Goal: Task Accomplishment & Management: Complete application form

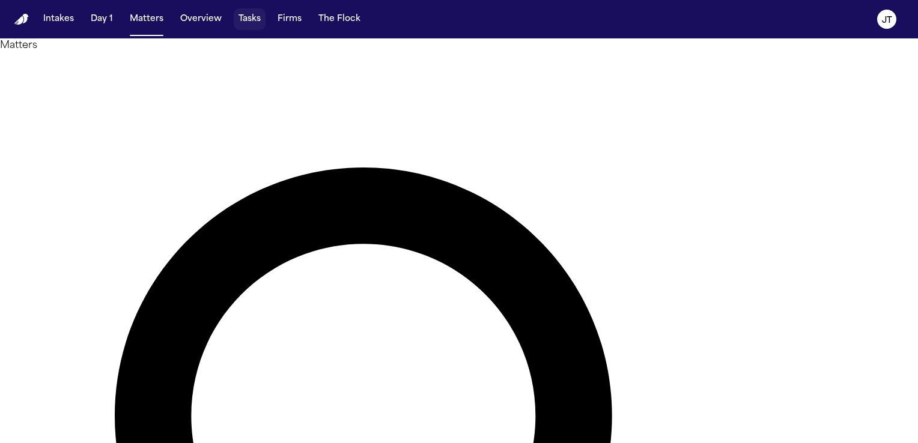
click at [252, 19] on button "Tasks" at bounding box center [250, 19] width 32 height 22
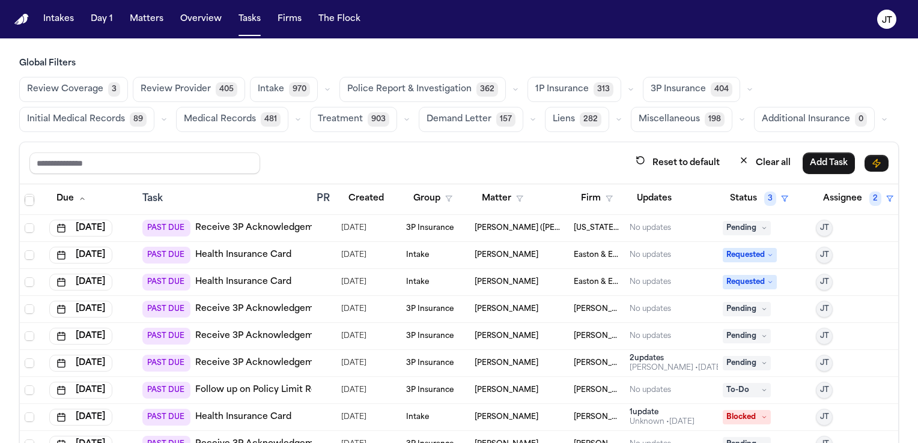
scroll to position [360, 0]
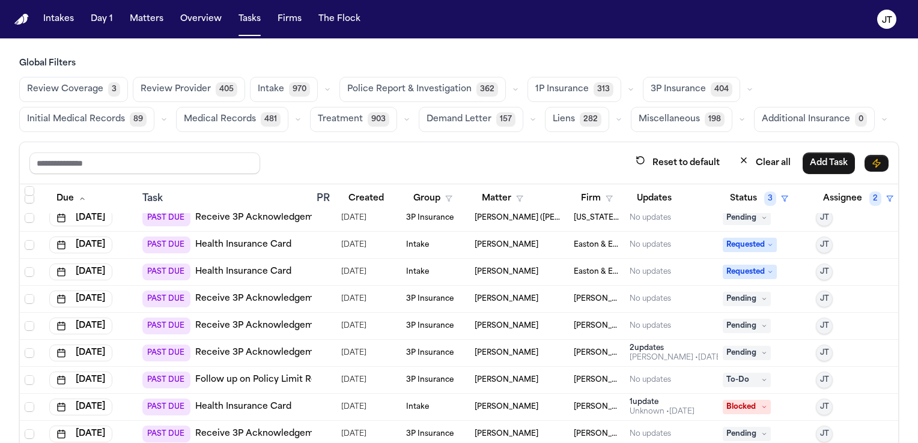
click at [237, 377] on link "Follow up on Policy Limit Requests" at bounding box center [270, 380] width 150 height 12
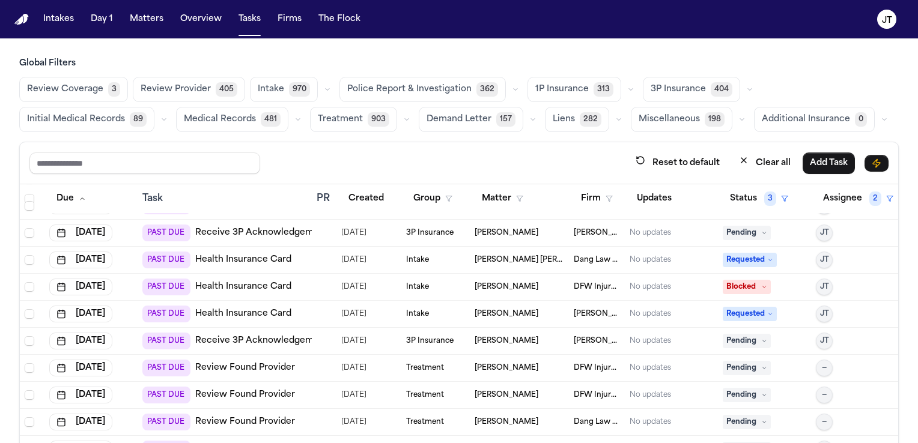
scroll to position [1081, 0]
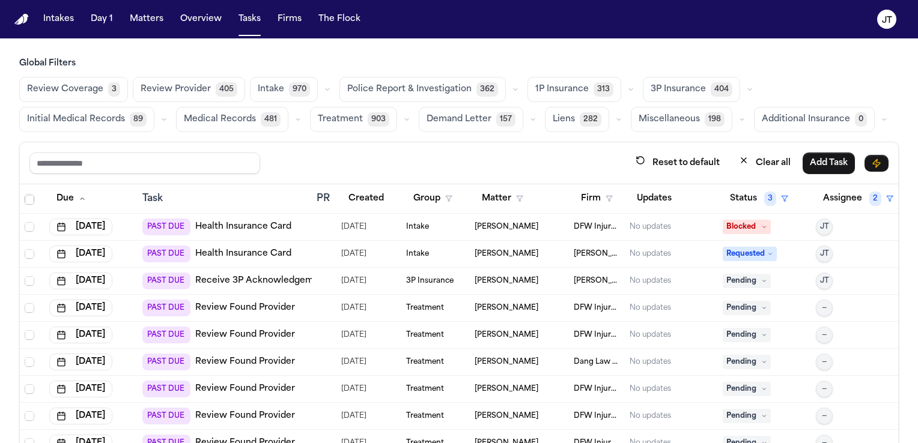
click at [242, 306] on link "Review Found Provider" at bounding box center [245, 308] width 100 height 12
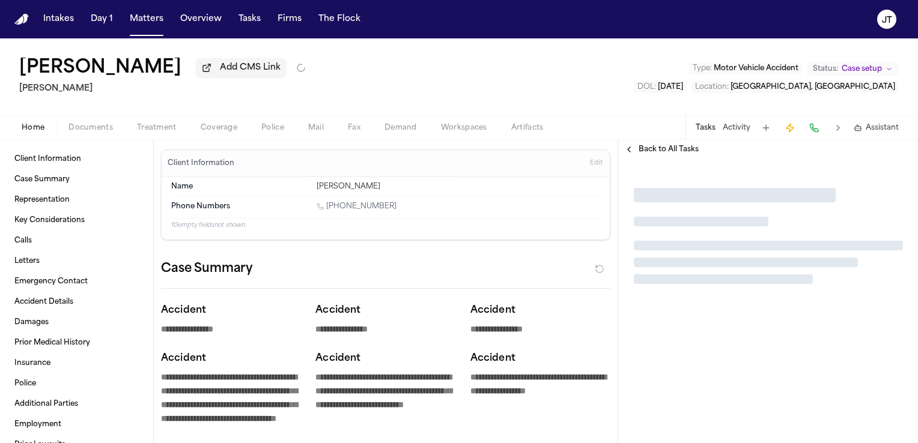
type textarea "*"
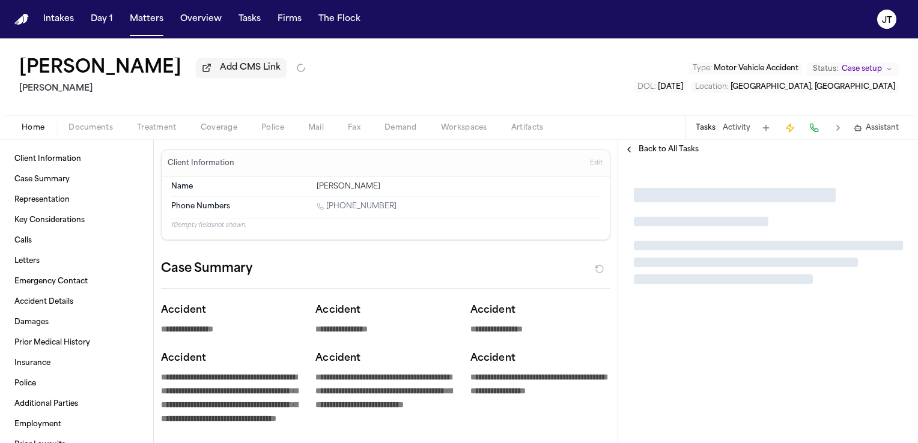
type textarea "*"
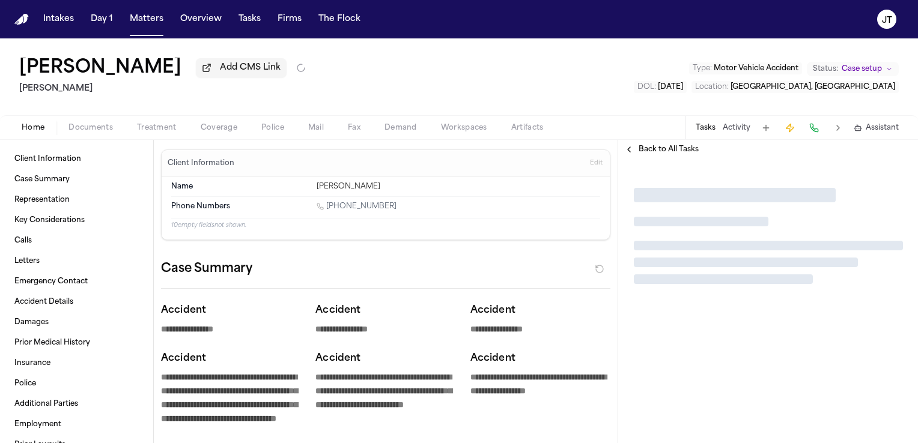
type textarea "*"
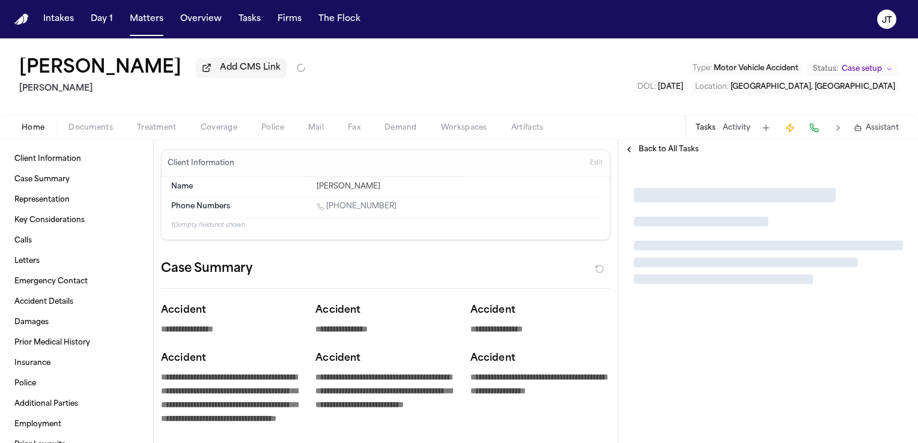
type textarea "*"
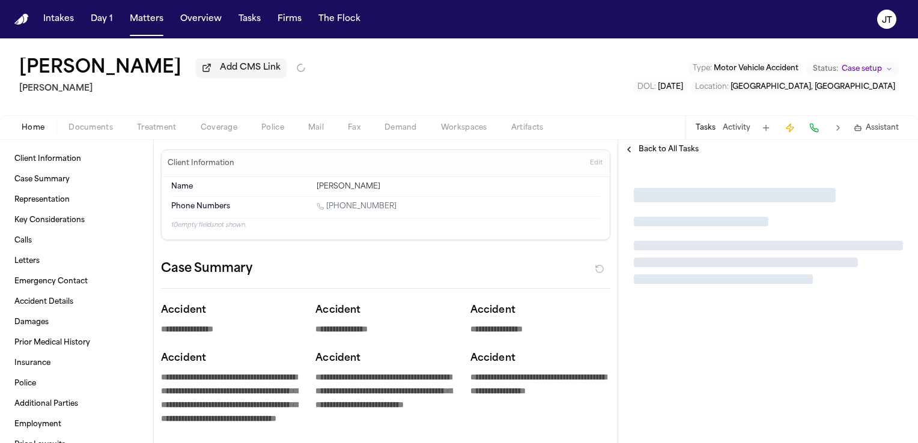
type textarea "*"
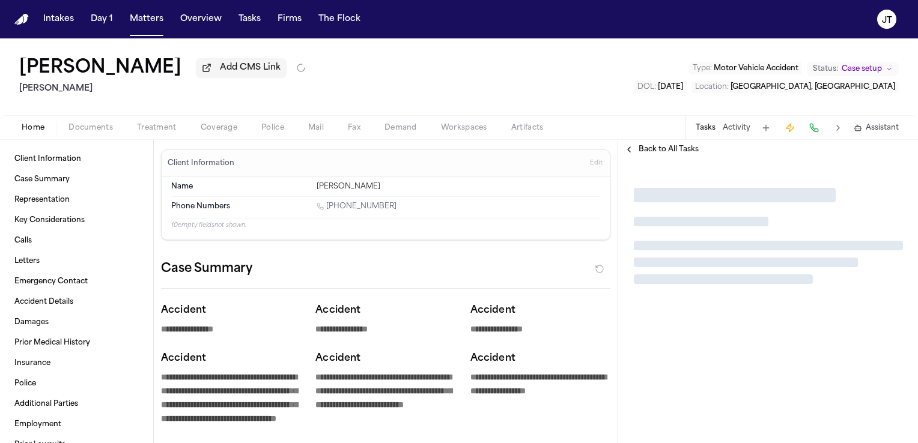
type textarea "*"
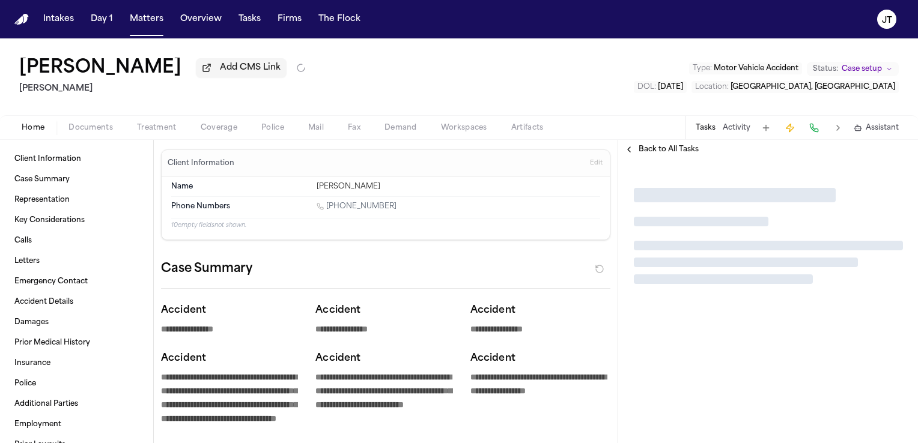
type textarea "*"
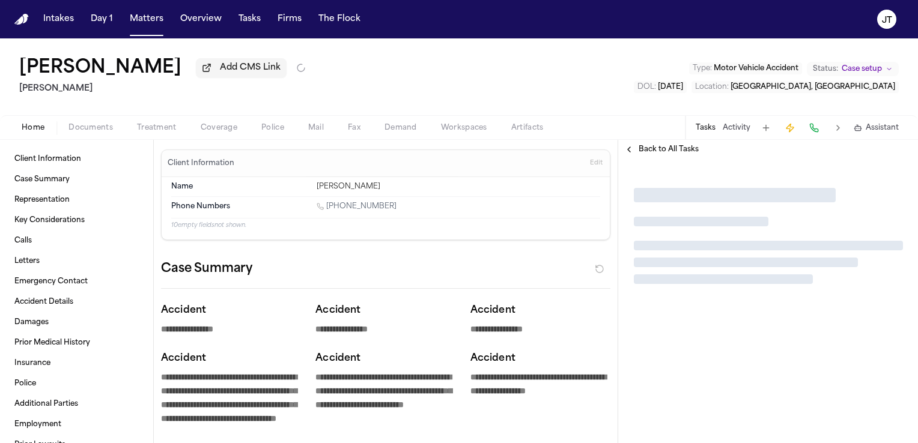
type textarea "*"
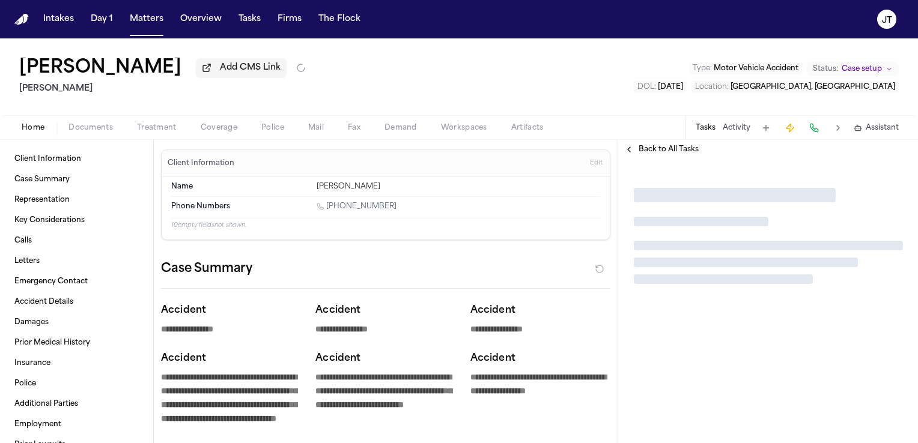
type textarea "*"
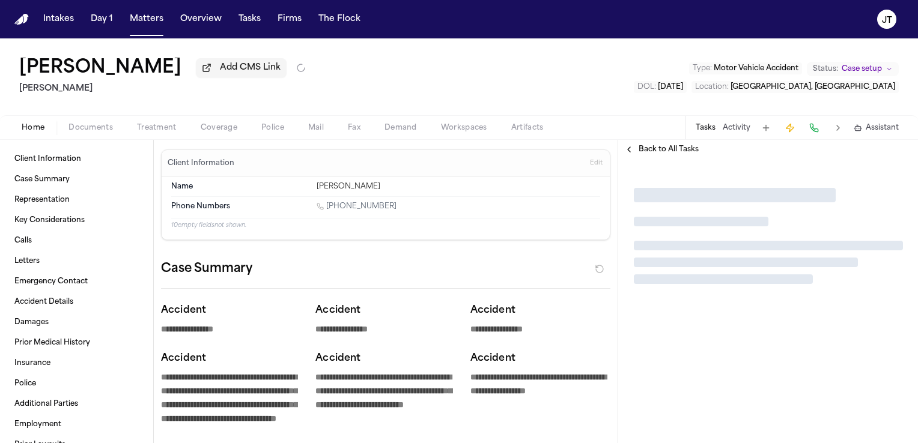
type textarea "*"
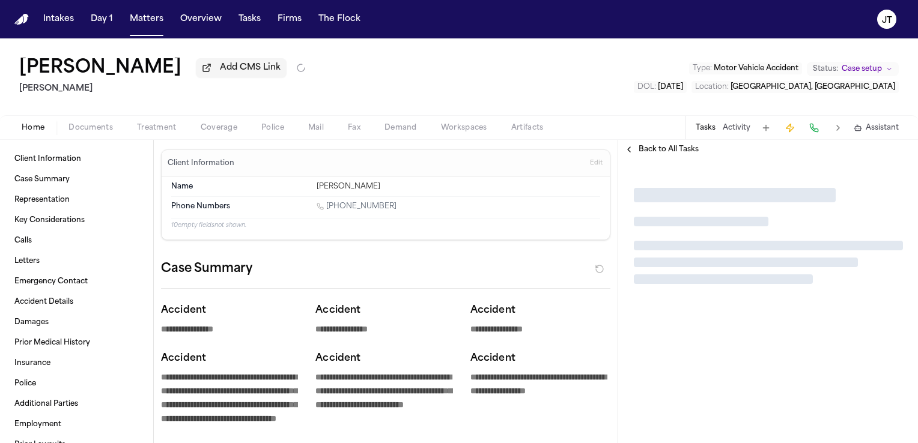
type textarea "*"
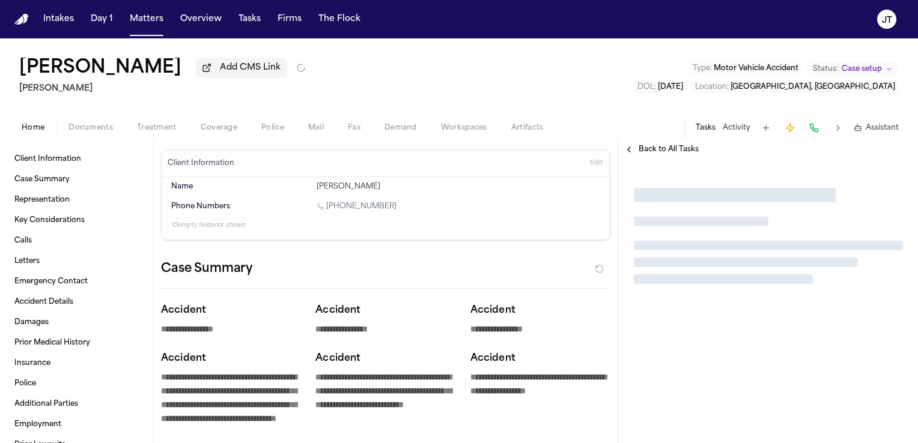
type textarea "*"
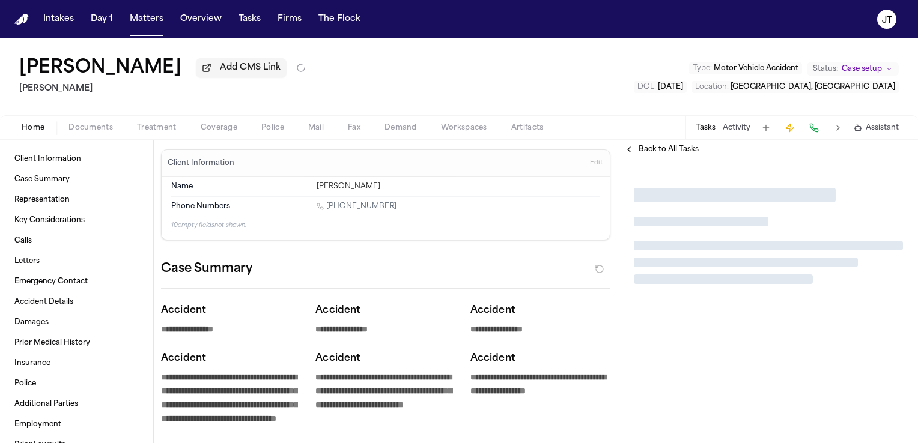
type textarea "*"
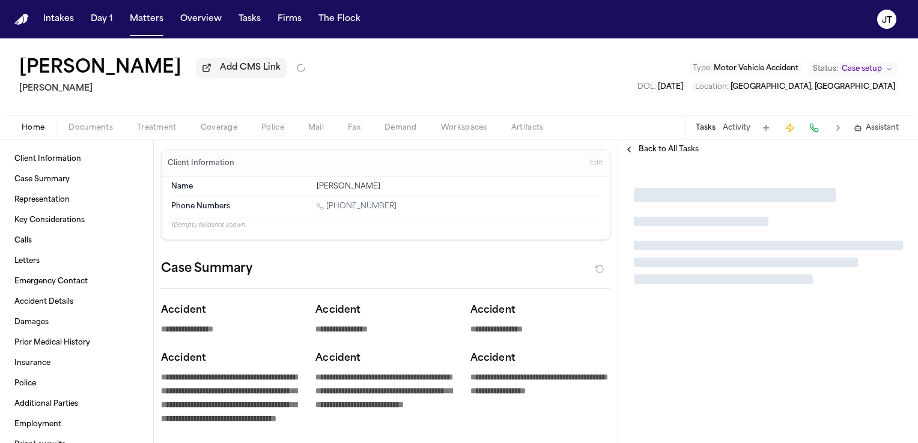
type textarea "*"
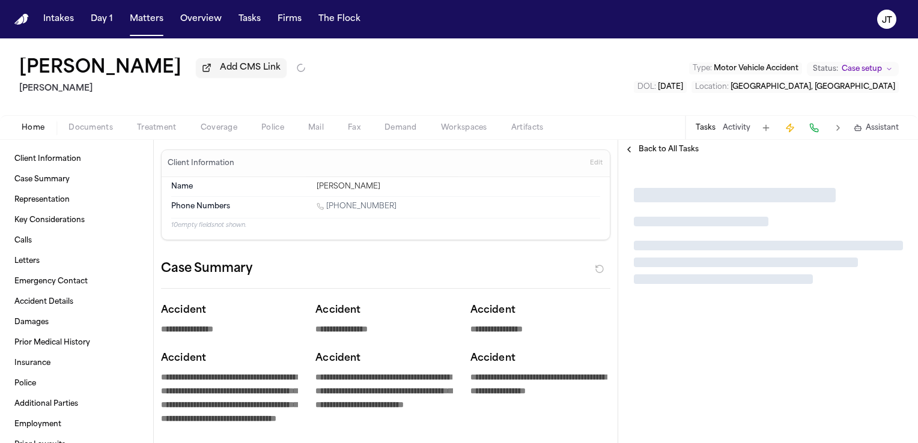
type textarea "*"
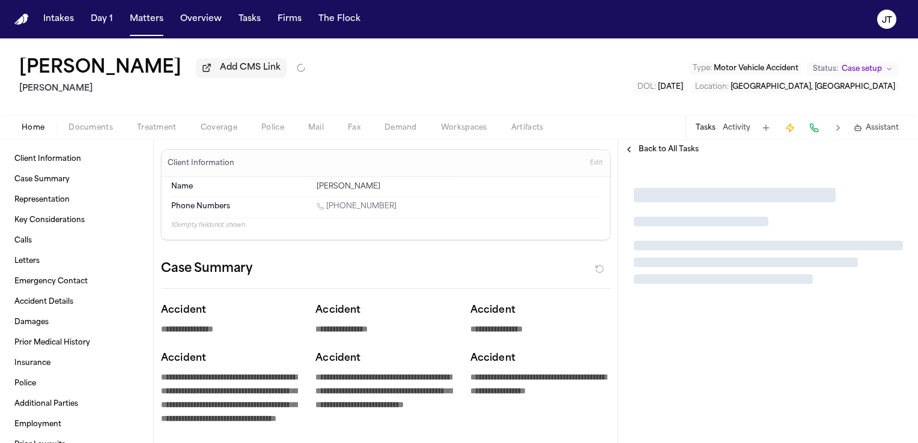
type textarea "*"
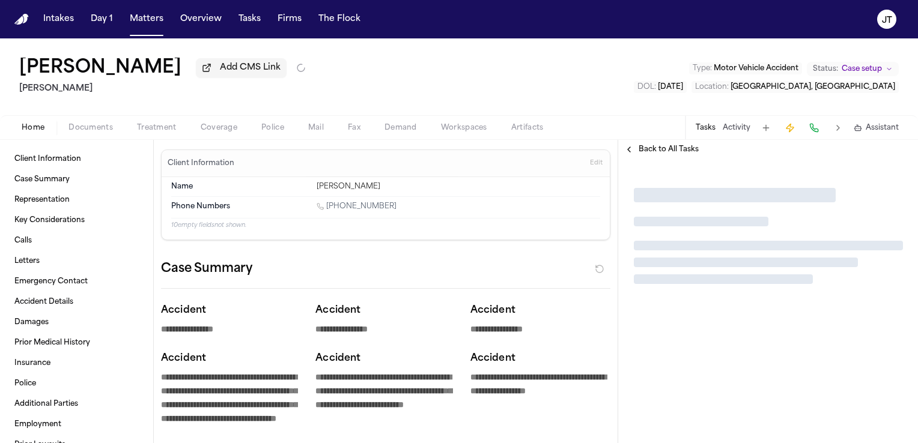
type textarea "*"
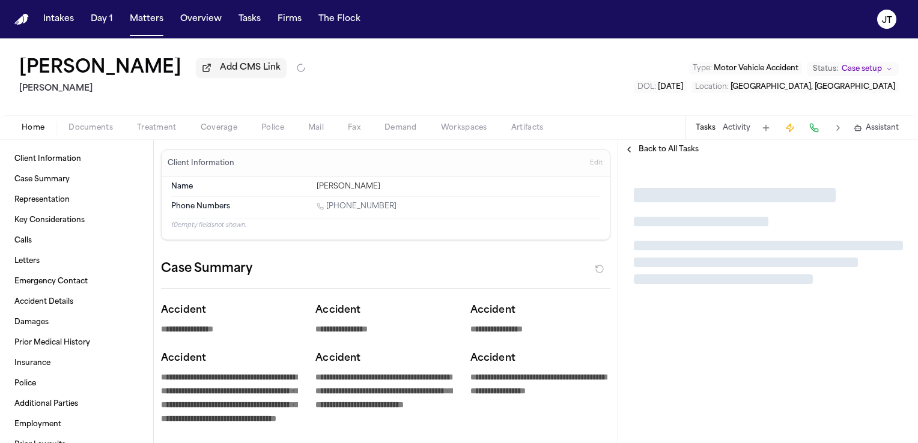
type textarea "*"
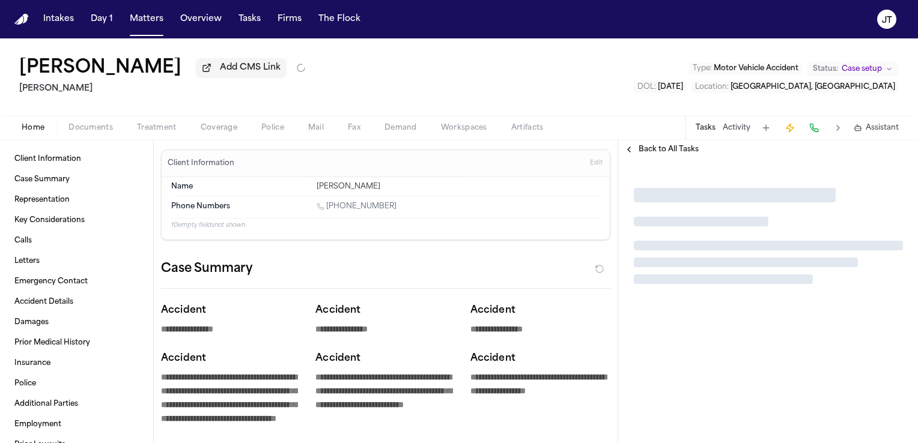
type textarea "*"
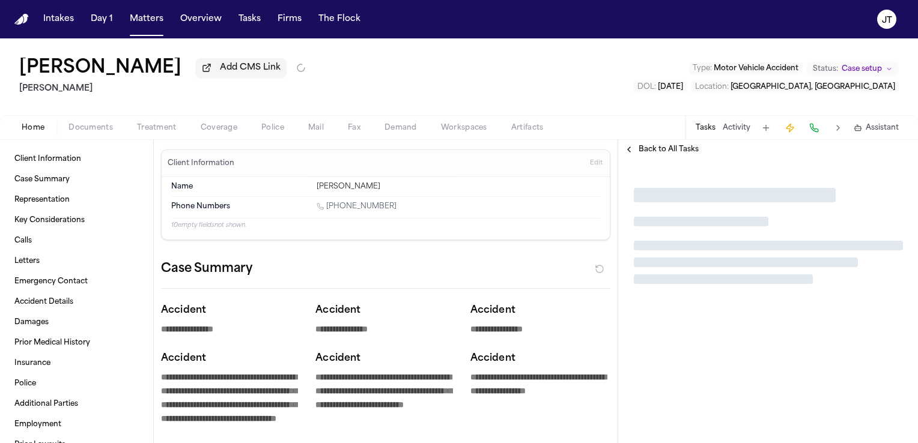
type textarea "*"
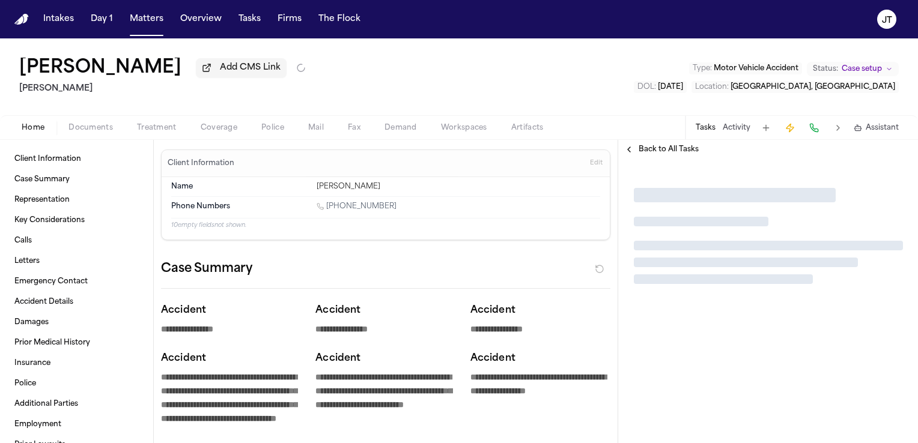
type textarea "*"
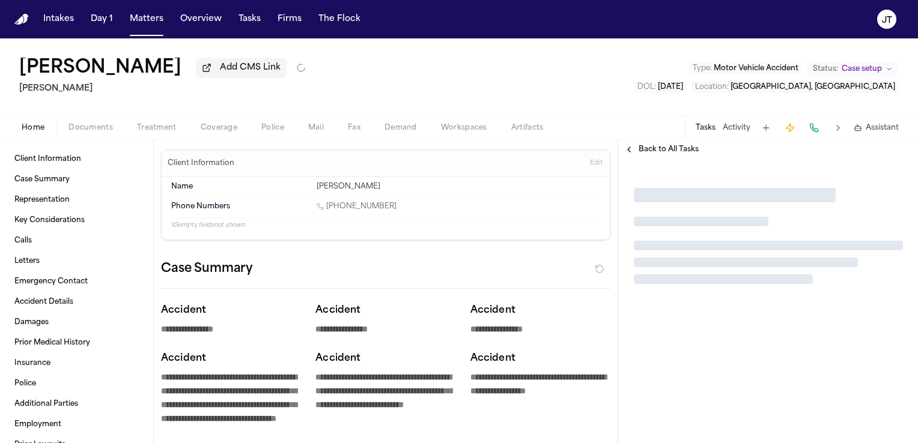
type textarea "*"
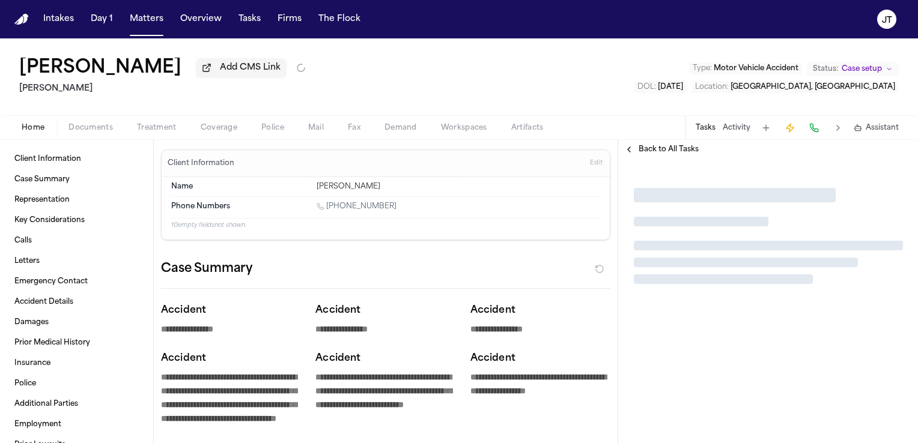
type textarea "*"
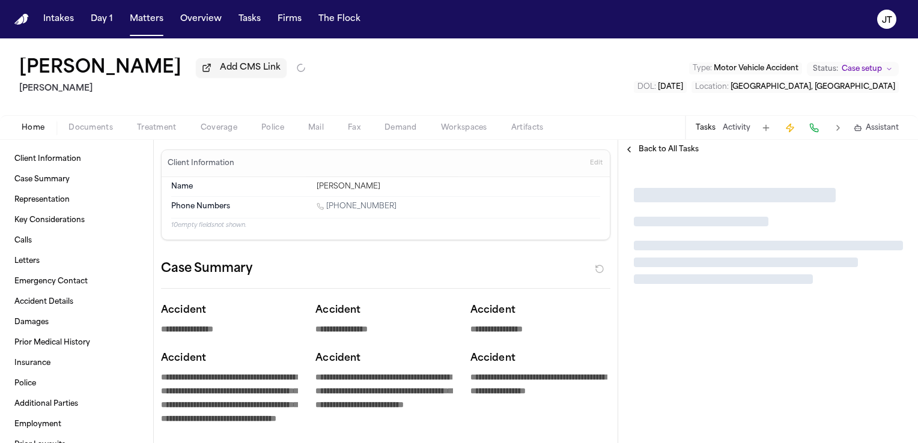
type textarea "*"
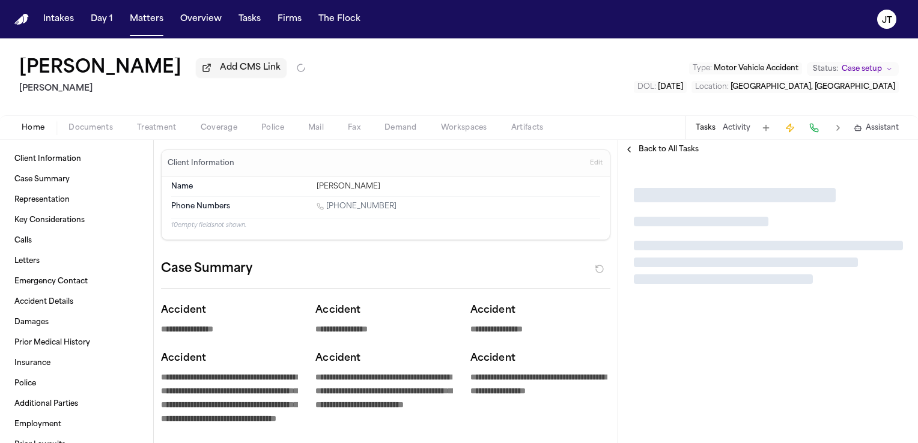
type textarea "*"
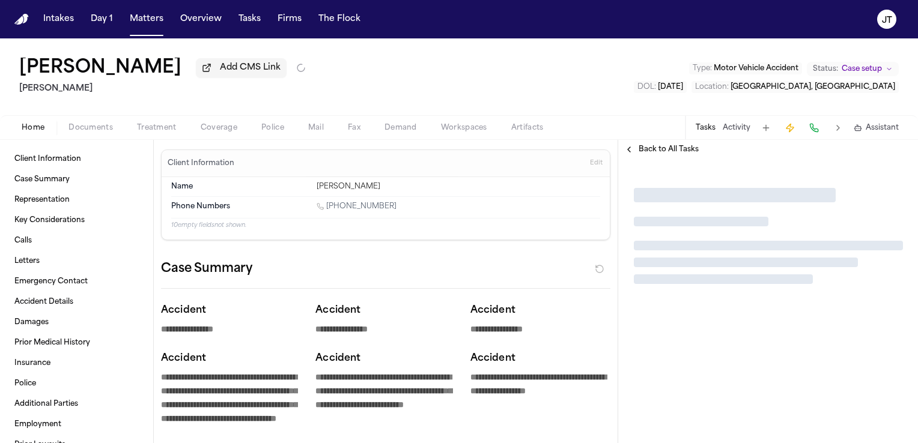
type textarea "*"
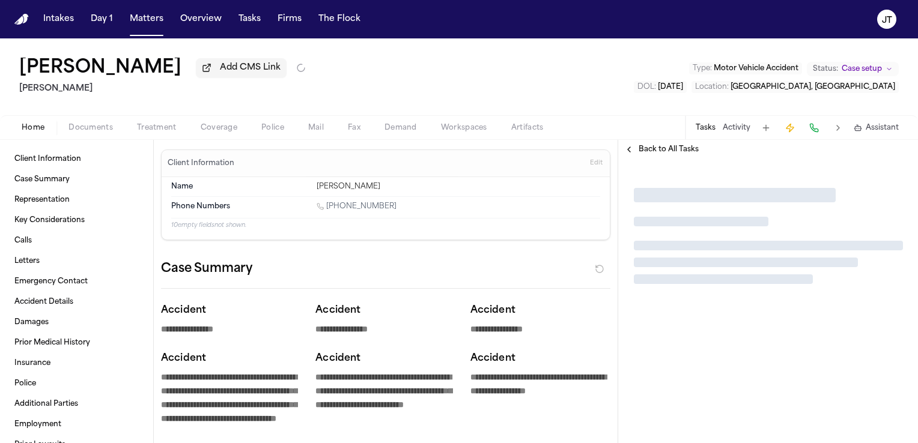
type textarea "*"
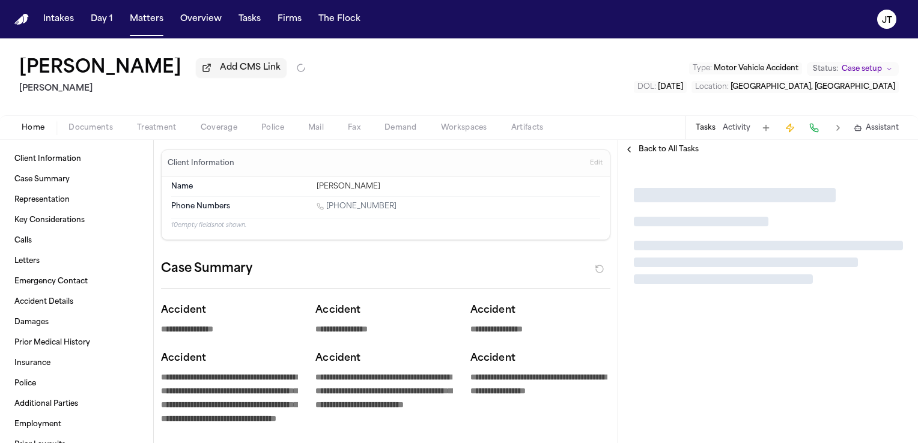
type textarea "*"
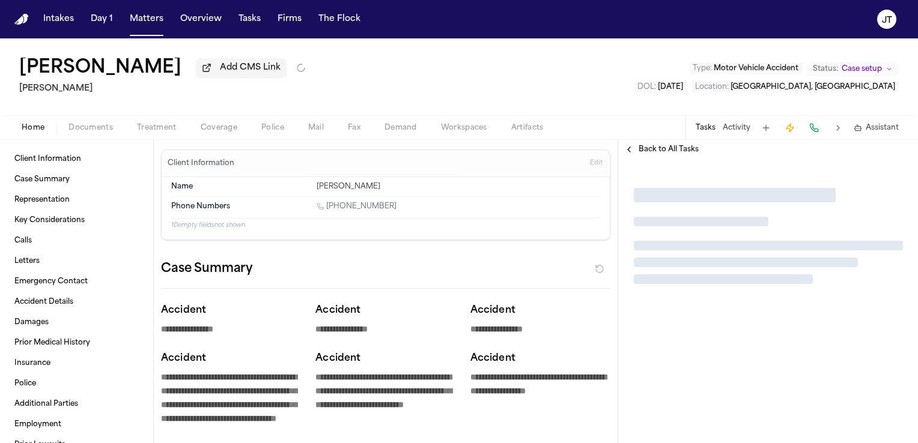
type textarea "*"
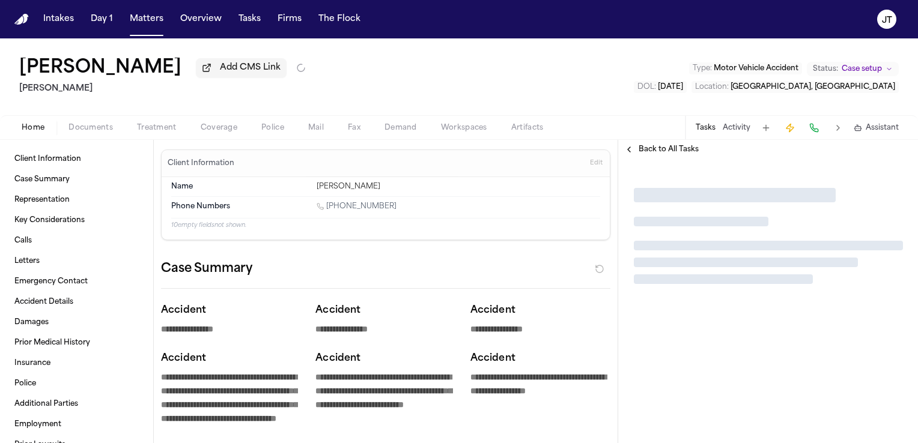
type textarea "*"
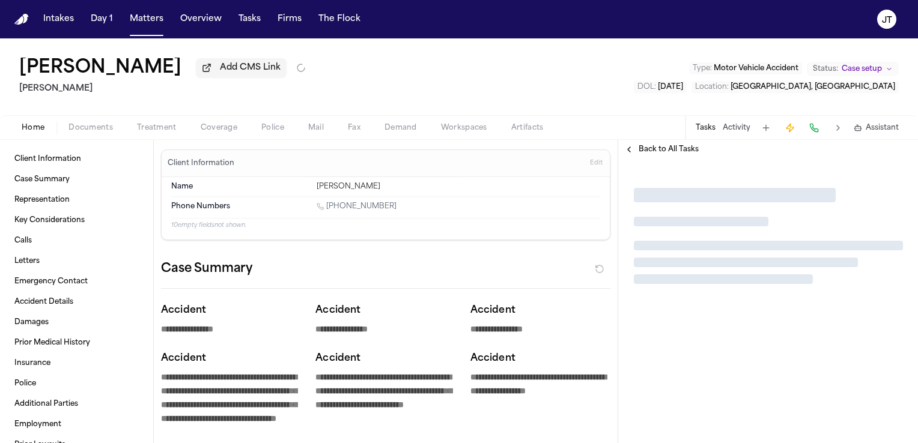
type textarea "*"
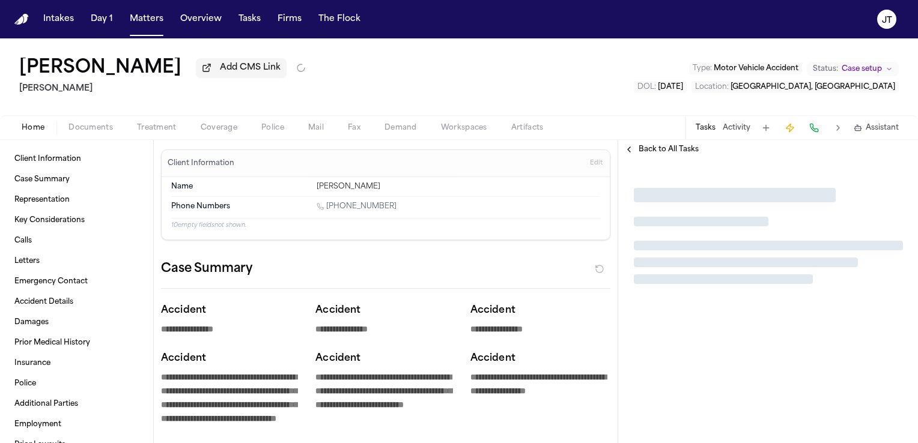
type textarea "*"
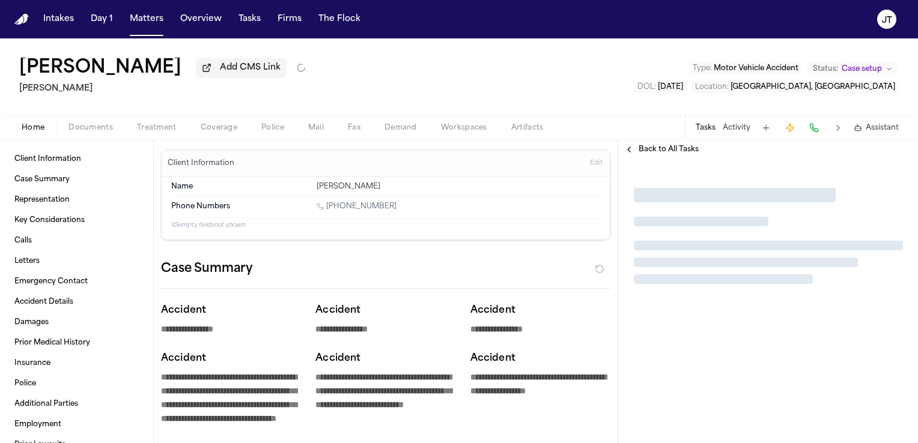
type textarea "*"
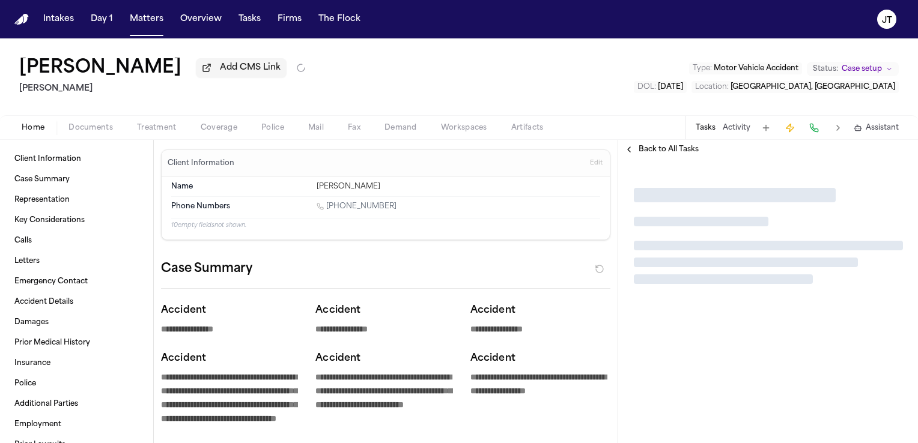
type textarea "*"
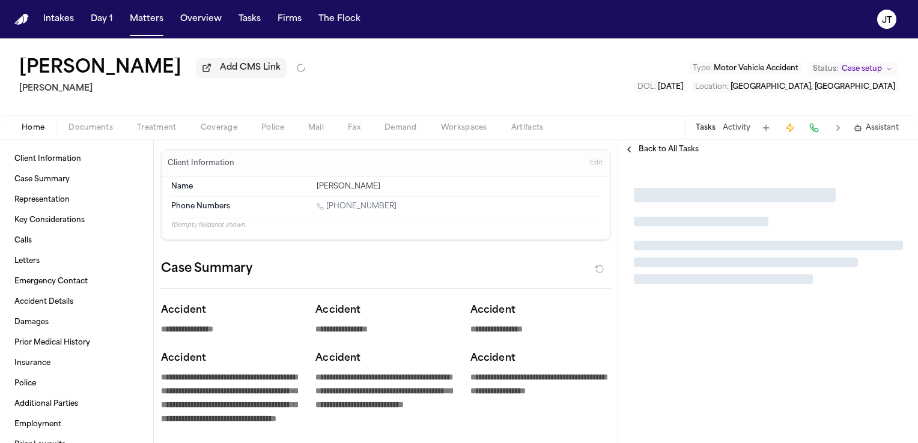
type textarea "*"
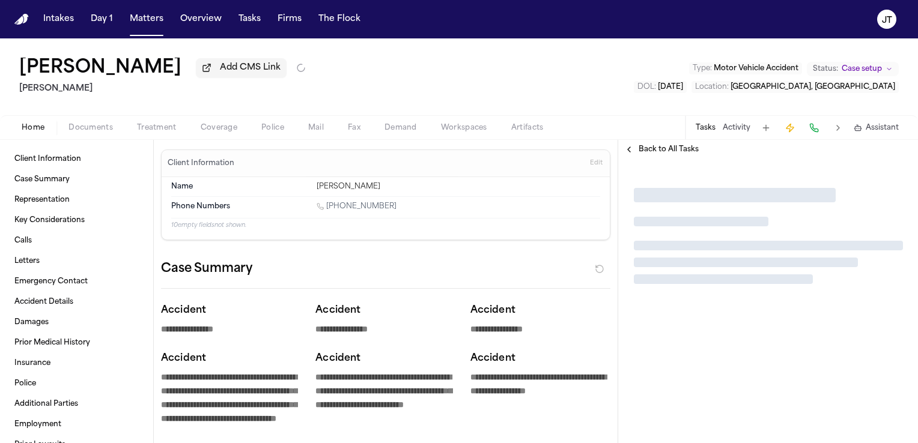
type textarea "*"
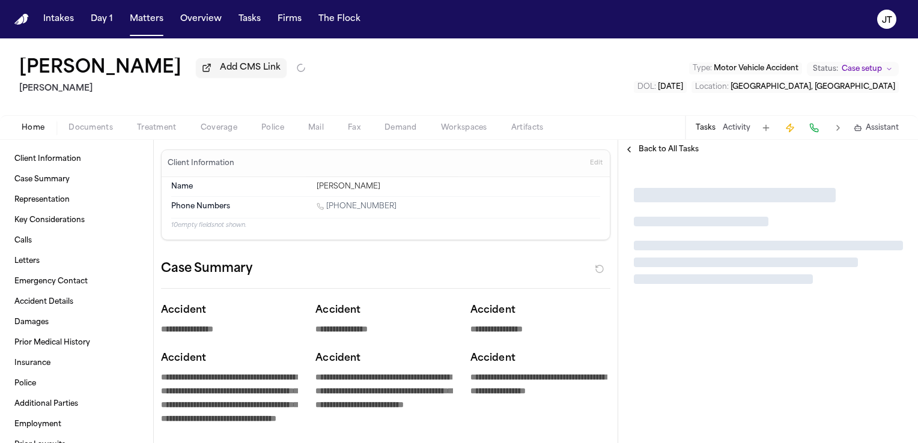
type textarea "*"
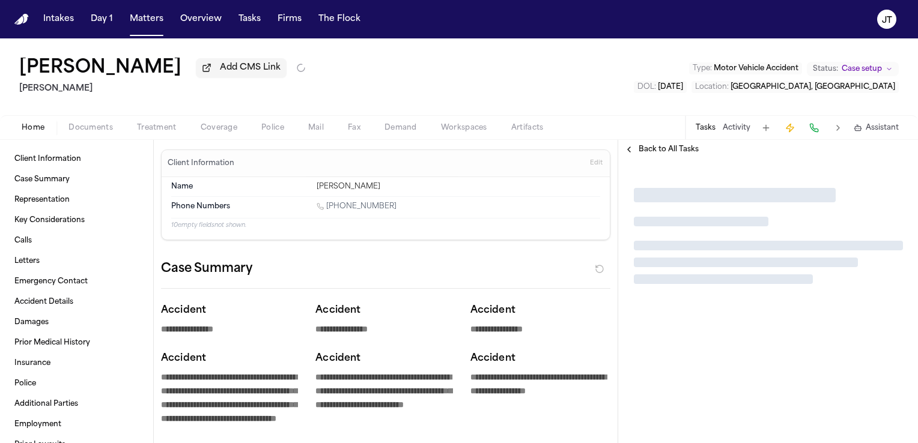
type textarea "*"
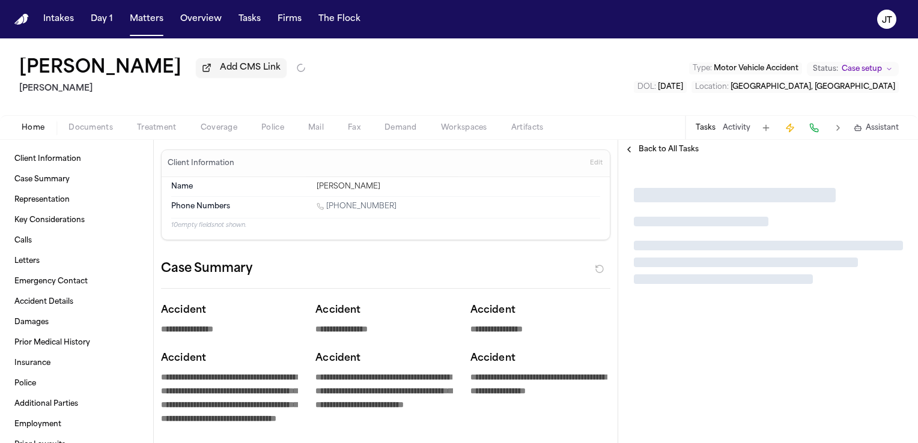
type textarea "*"
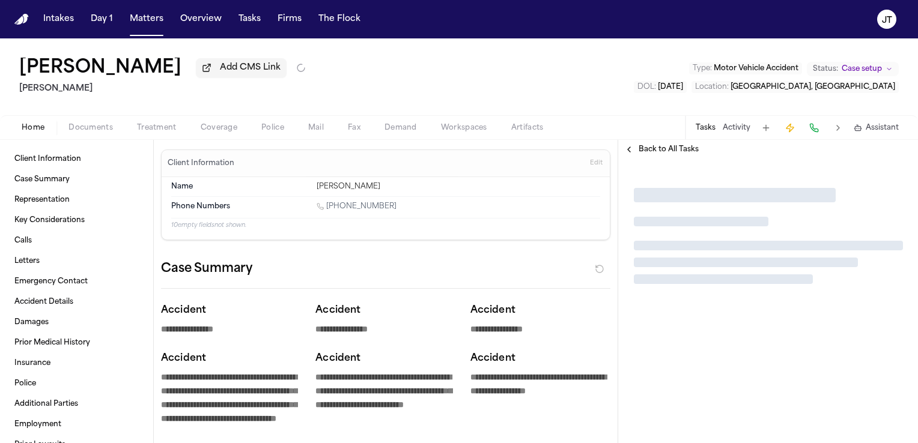
type textarea "*"
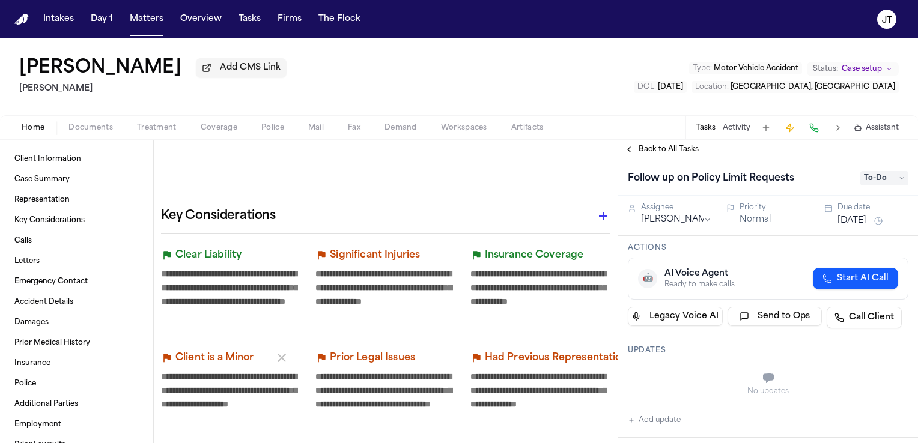
scroll to position [901, 0]
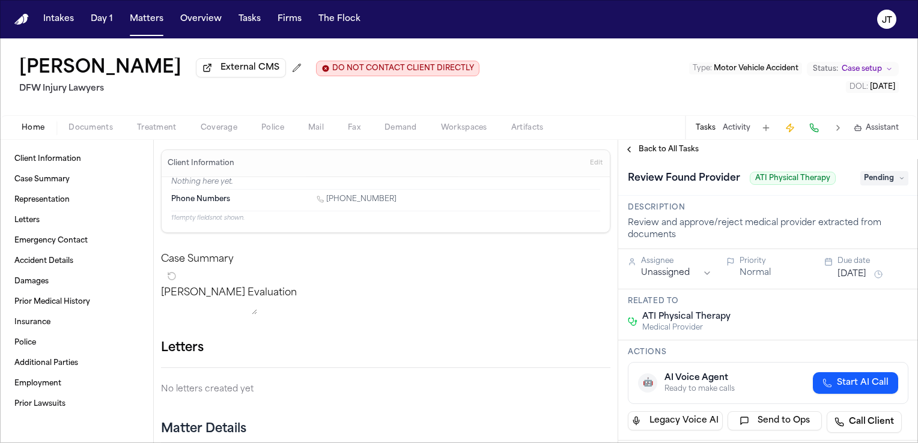
click at [222, 123] on span "Coverage" at bounding box center [219, 128] width 37 height 10
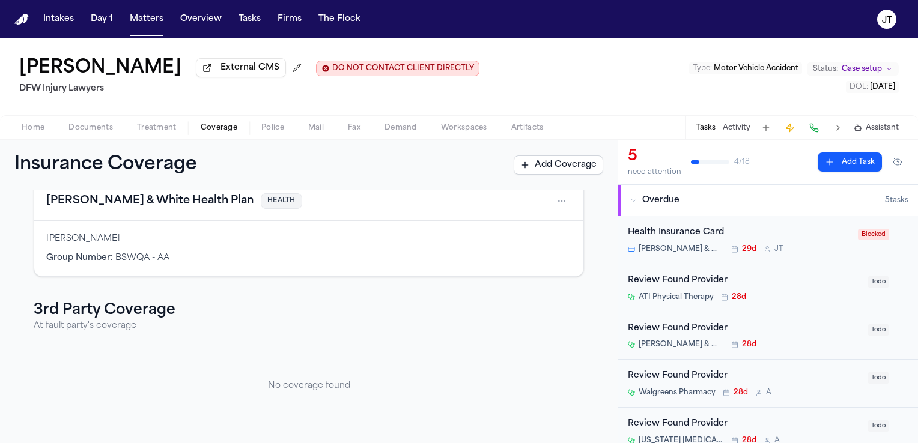
scroll to position [65, 0]
